Goal: Check status: Check status

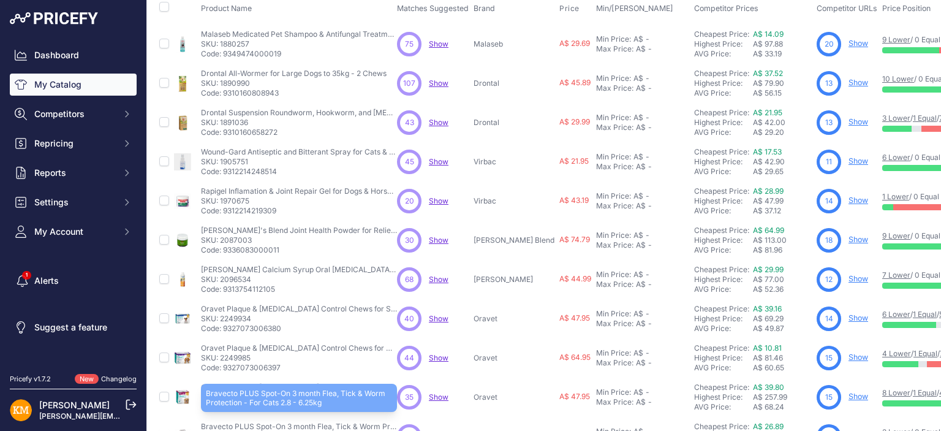
scroll to position [61, 0]
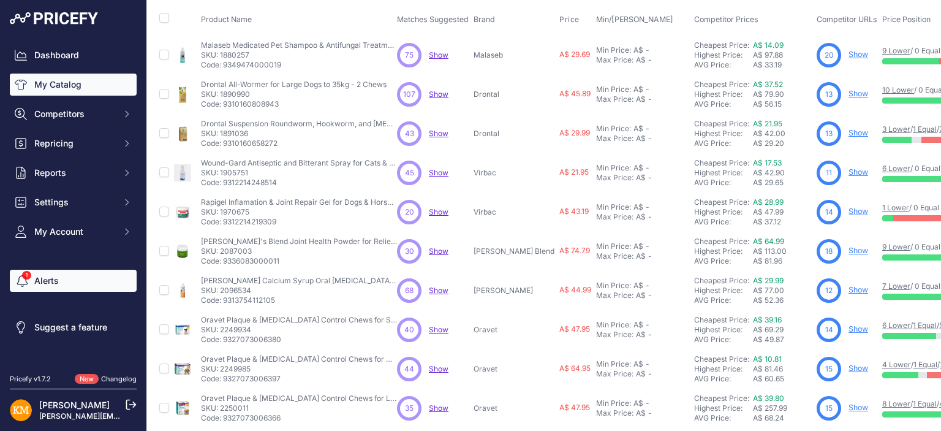
click at [36, 278] on link "Alerts" at bounding box center [73, 281] width 127 height 22
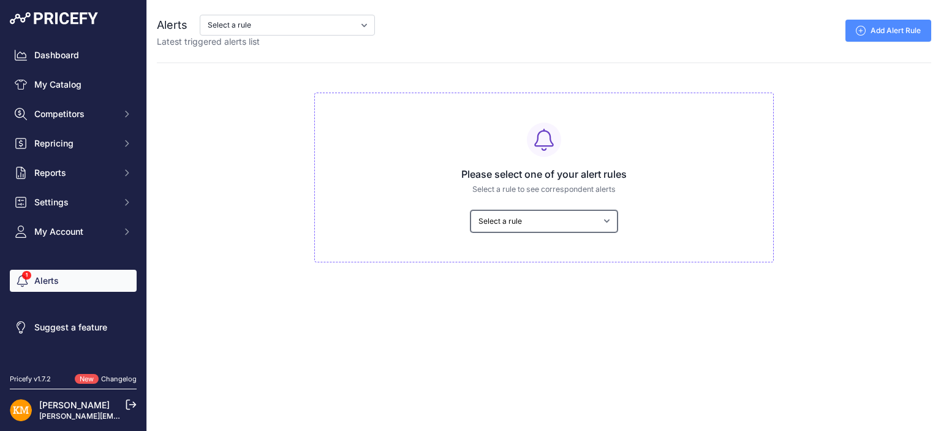
click at [488, 224] on select "Select a rule My competitors are 5% cheaper than me" at bounding box center [544, 221] width 147 height 22
click at [221, 240] on div "Alerts Select a rule My competitors are 5% cheaper than me Latest triggered ale…" at bounding box center [544, 131] width 794 height 262
